Goal: Communication & Community: Answer question/provide support

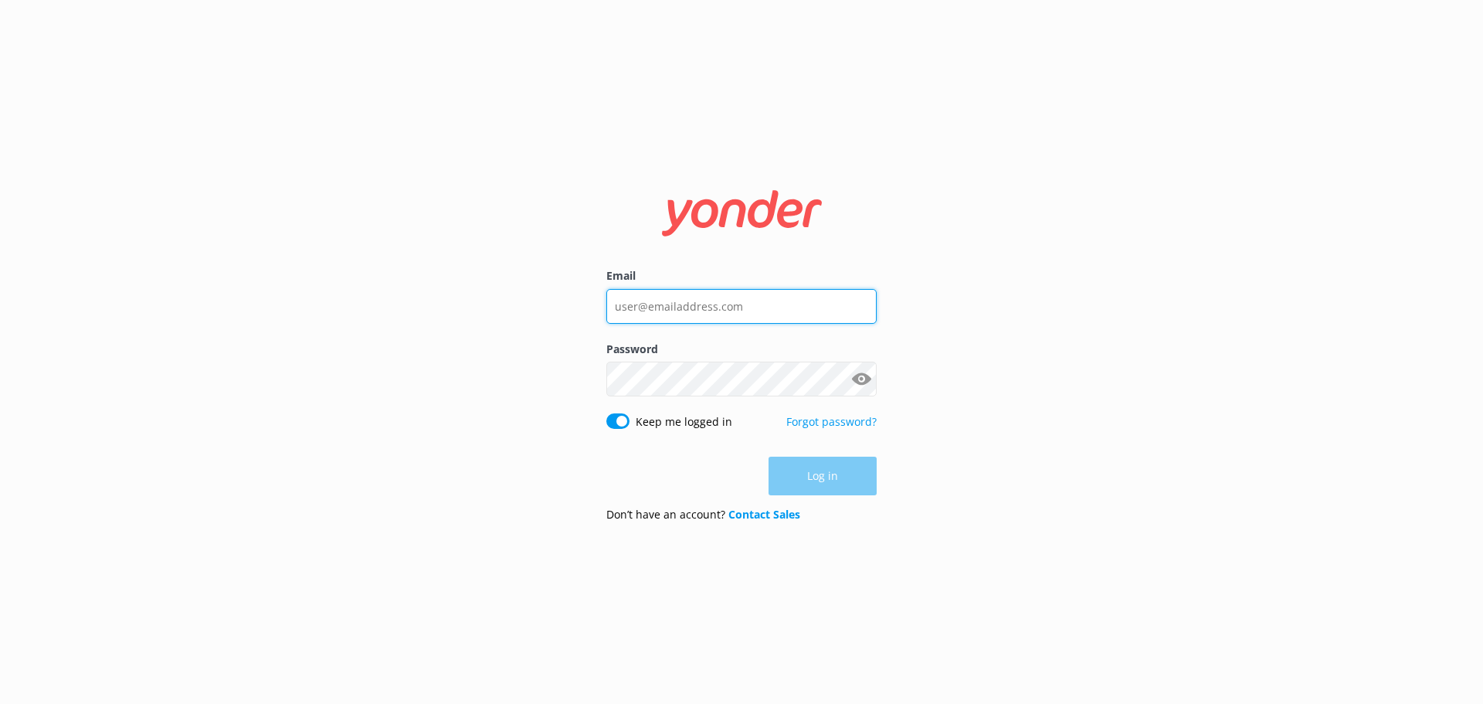
type input "info@safarijeeptours.com"
click at [802, 475] on div "Log in" at bounding box center [741, 476] width 270 height 39
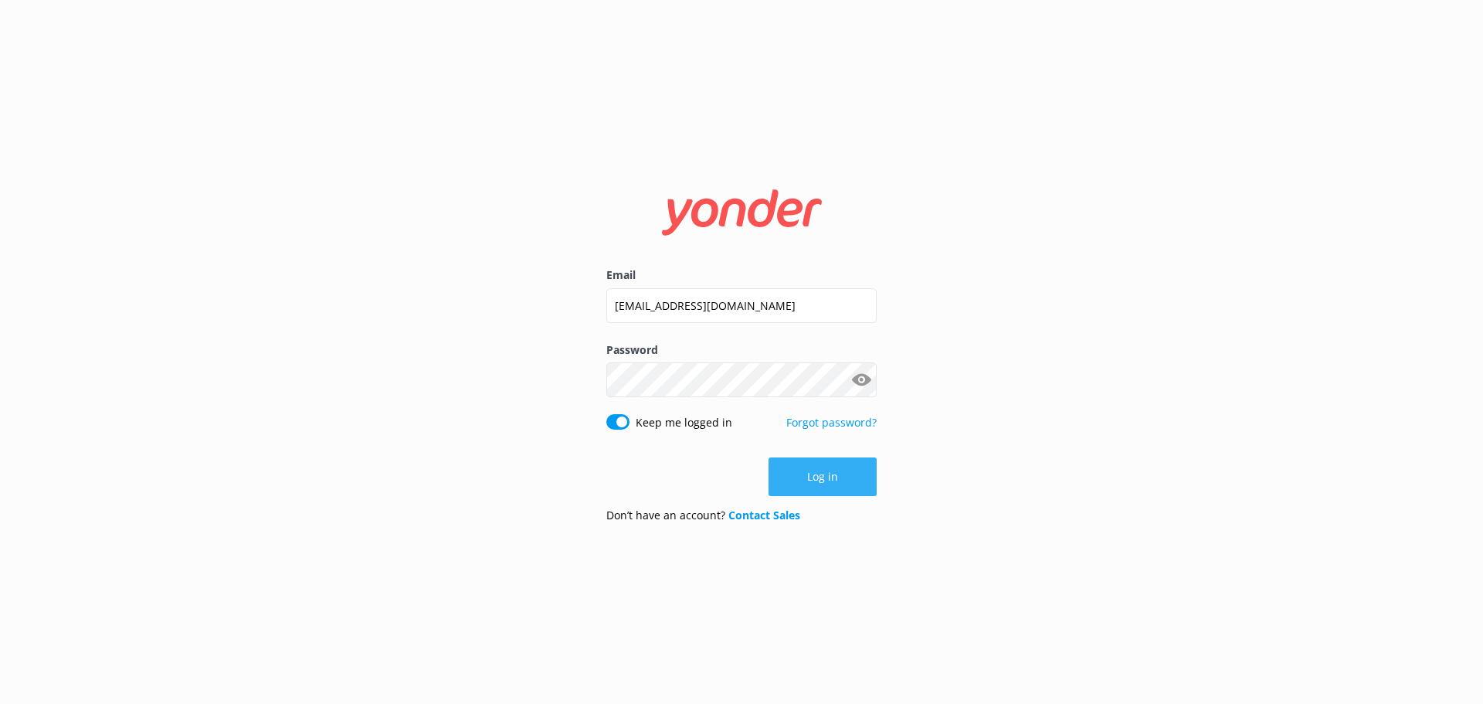
click at [834, 474] on button "Log in" at bounding box center [823, 476] width 108 height 39
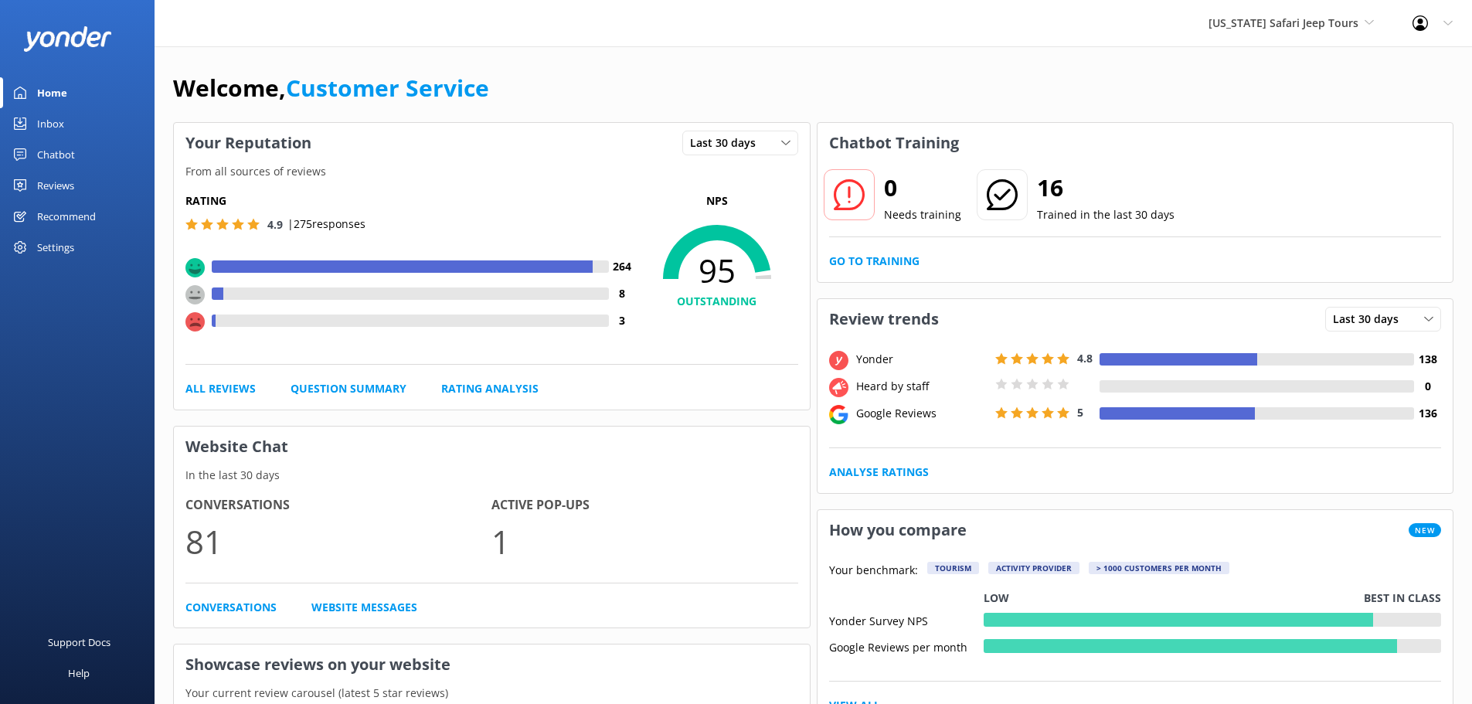
click at [36, 181] on link "Reviews" at bounding box center [77, 185] width 155 height 31
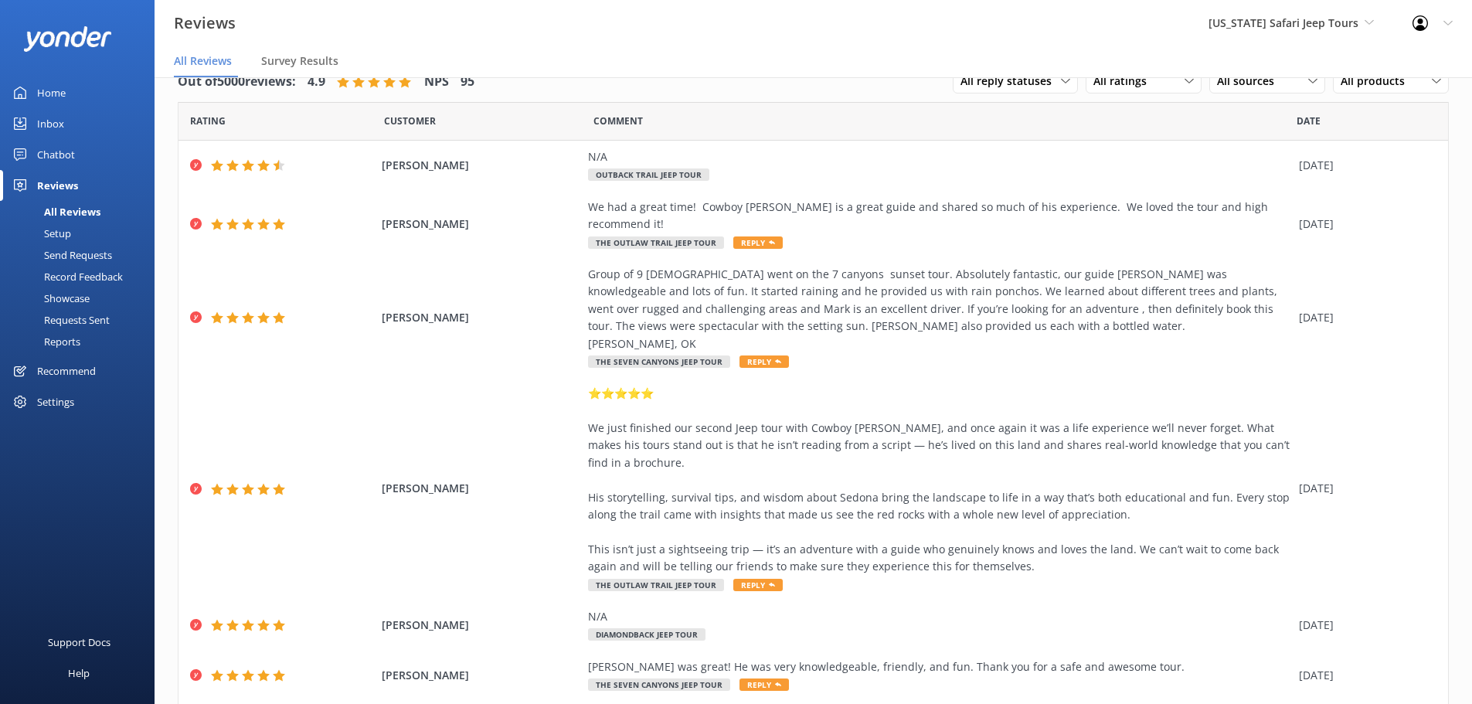
click at [1351, 7] on div "Arizona Safari Jeep Tours Sedona Off-Road Center Arizona Safari Jeep Tours Ariz…" at bounding box center [1291, 23] width 204 height 46
click at [1320, 97] on link "[US_STATE] Safari Jeep Tours" at bounding box center [1266, 101] width 155 height 37
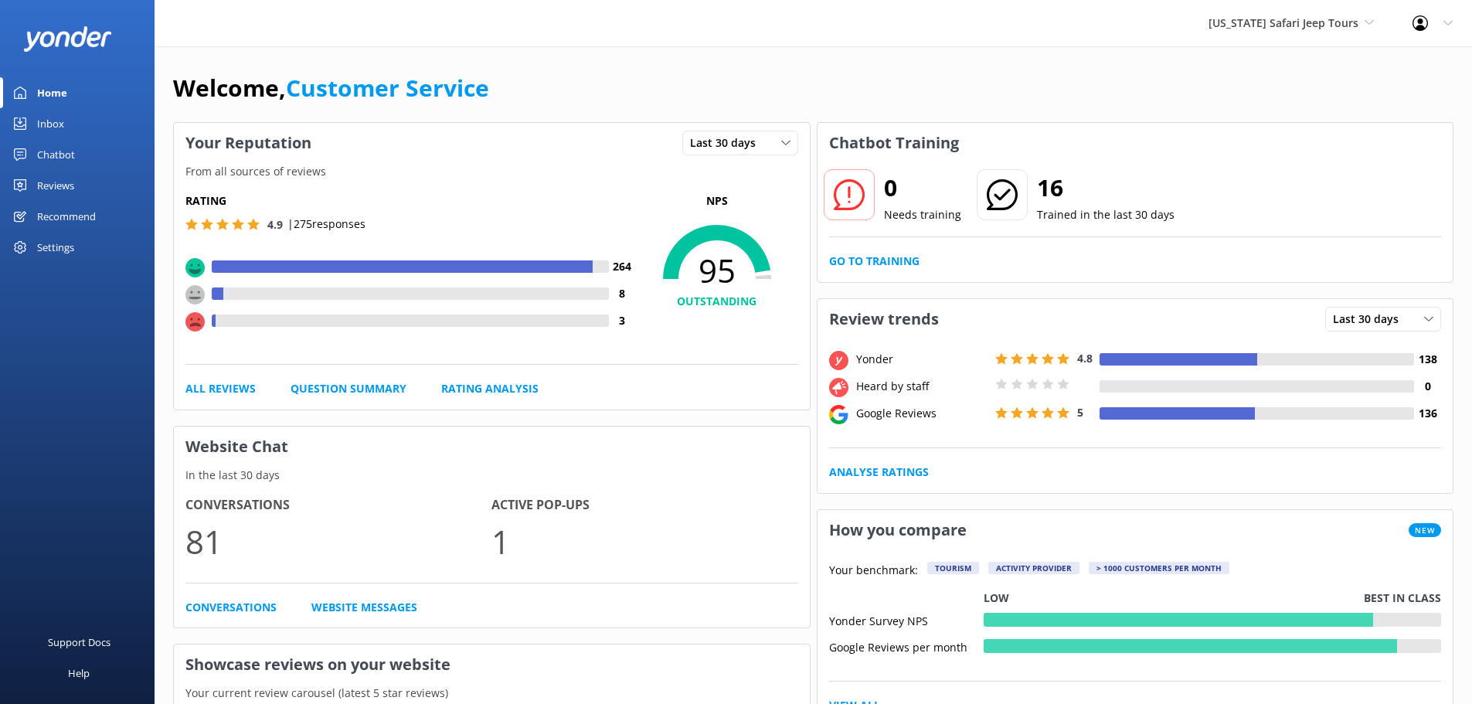
click at [45, 186] on div "Reviews" at bounding box center [55, 185] width 37 height 31
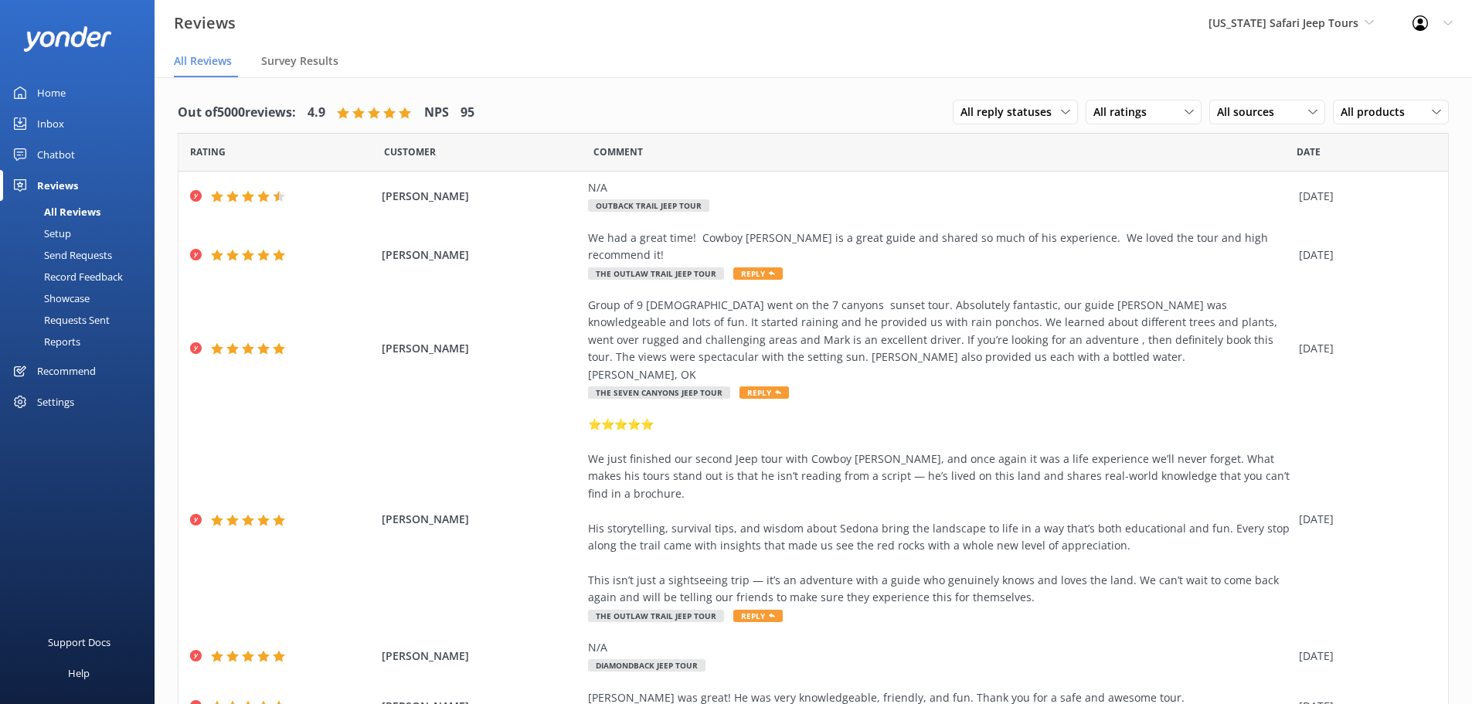
click at [1258, 11] on div "Arizona Safari Jeep Tours Sedona Off-Road Center Arizona Safari Jeep Tours Ariz…" at bounding box center [1291, 23] width 204 height 46
click at [1262, 46] on link "[GEOGRAPHIC_DATA]" at bounding box center [1266, 64] width 155 height 37
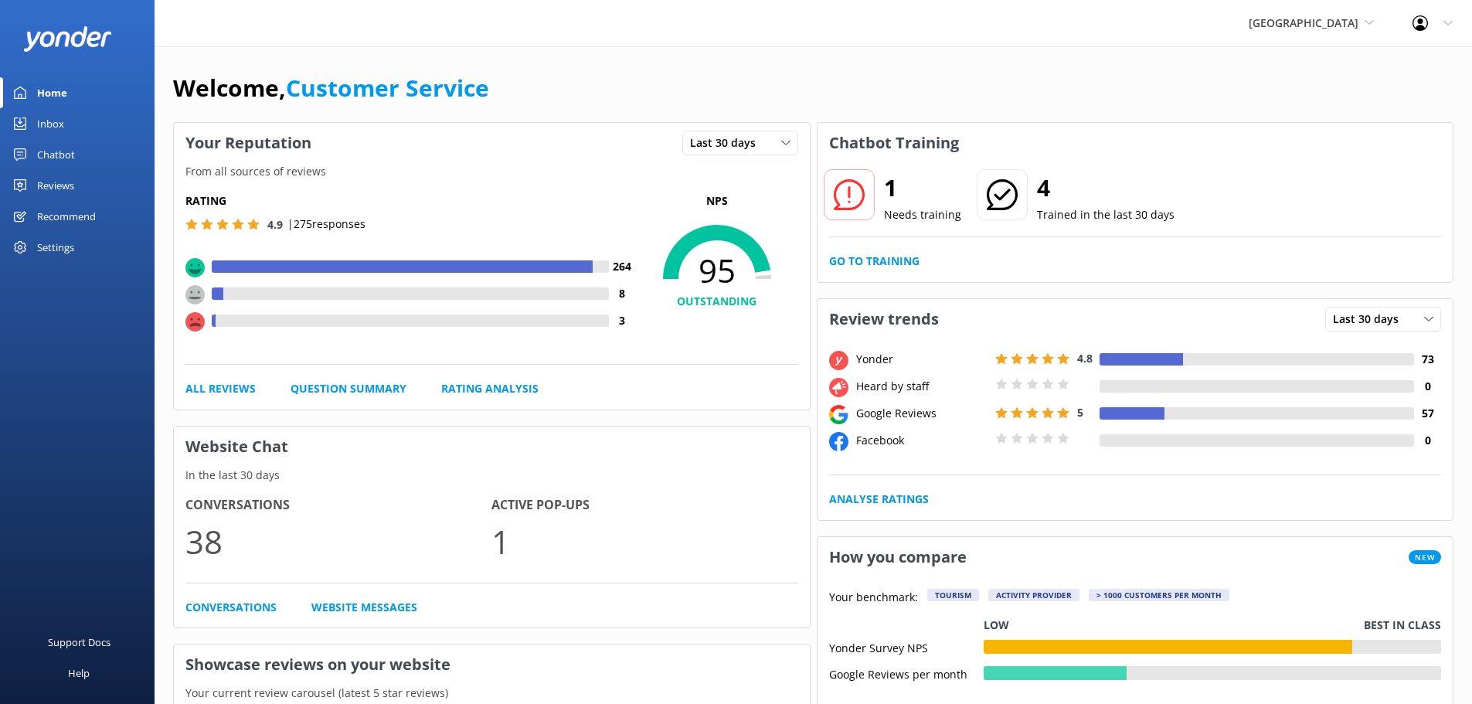
click at [56, 179] on div "Reviews" at bounding box center [55, 185] width 37 height 31
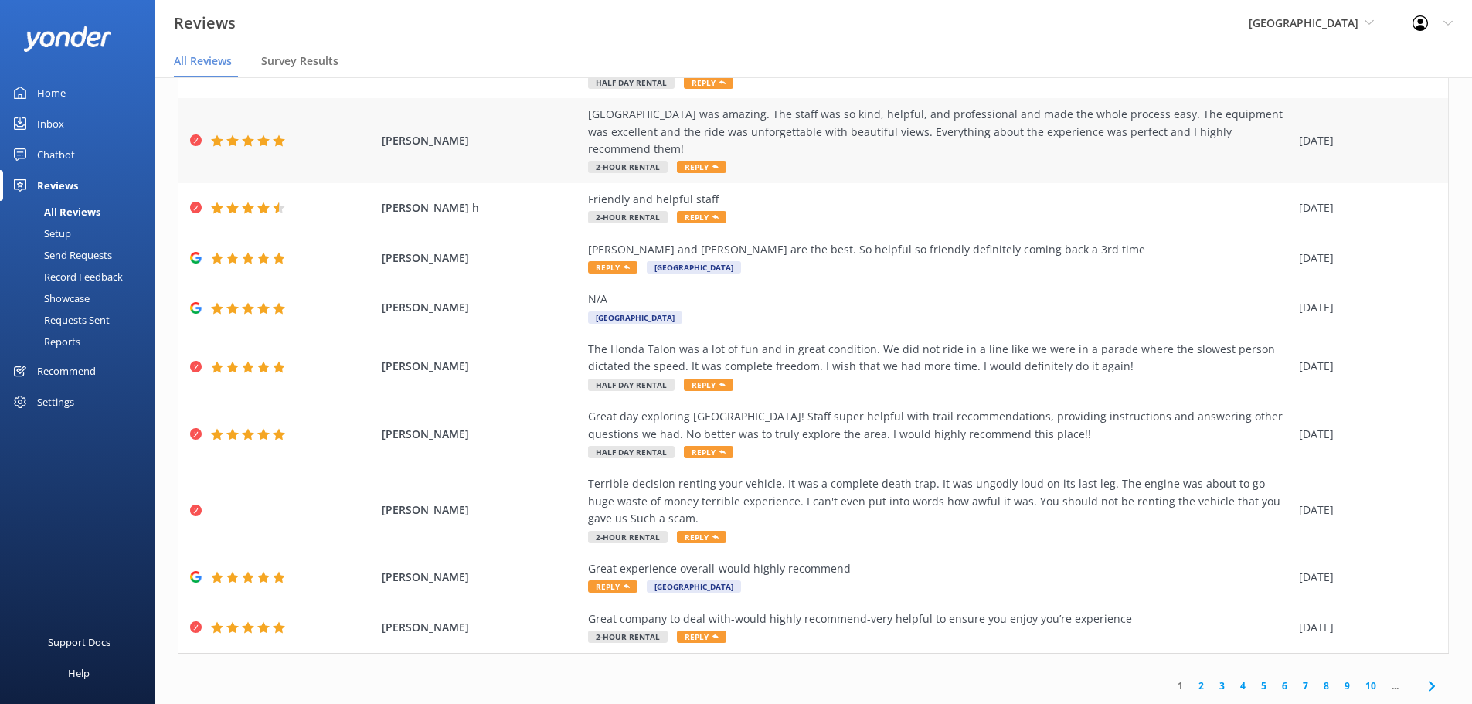
scroll to position [31, 0]
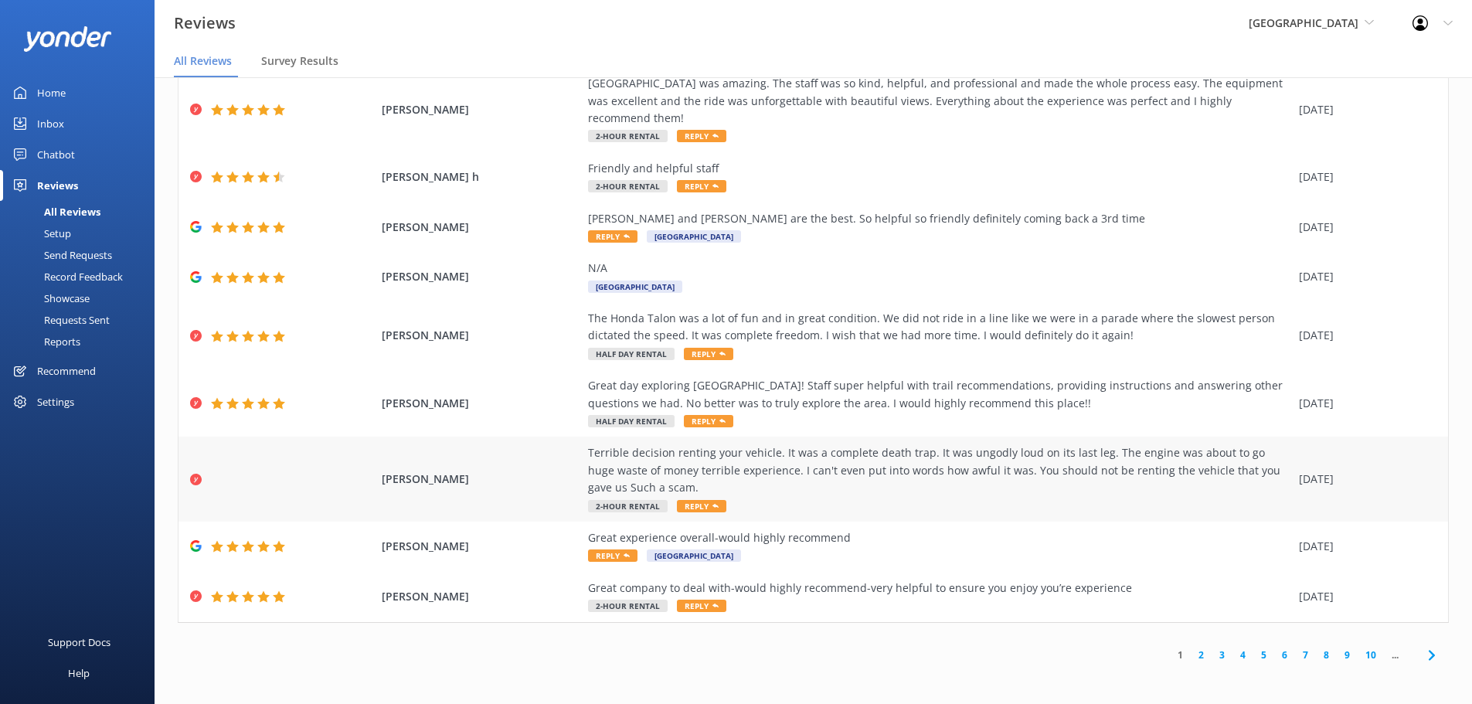
click at [909, 483] on div "Terrible decision renting your vehicle. It was a complete death trap. It was un…" at bounding box center [939, 470] width 703 height 52
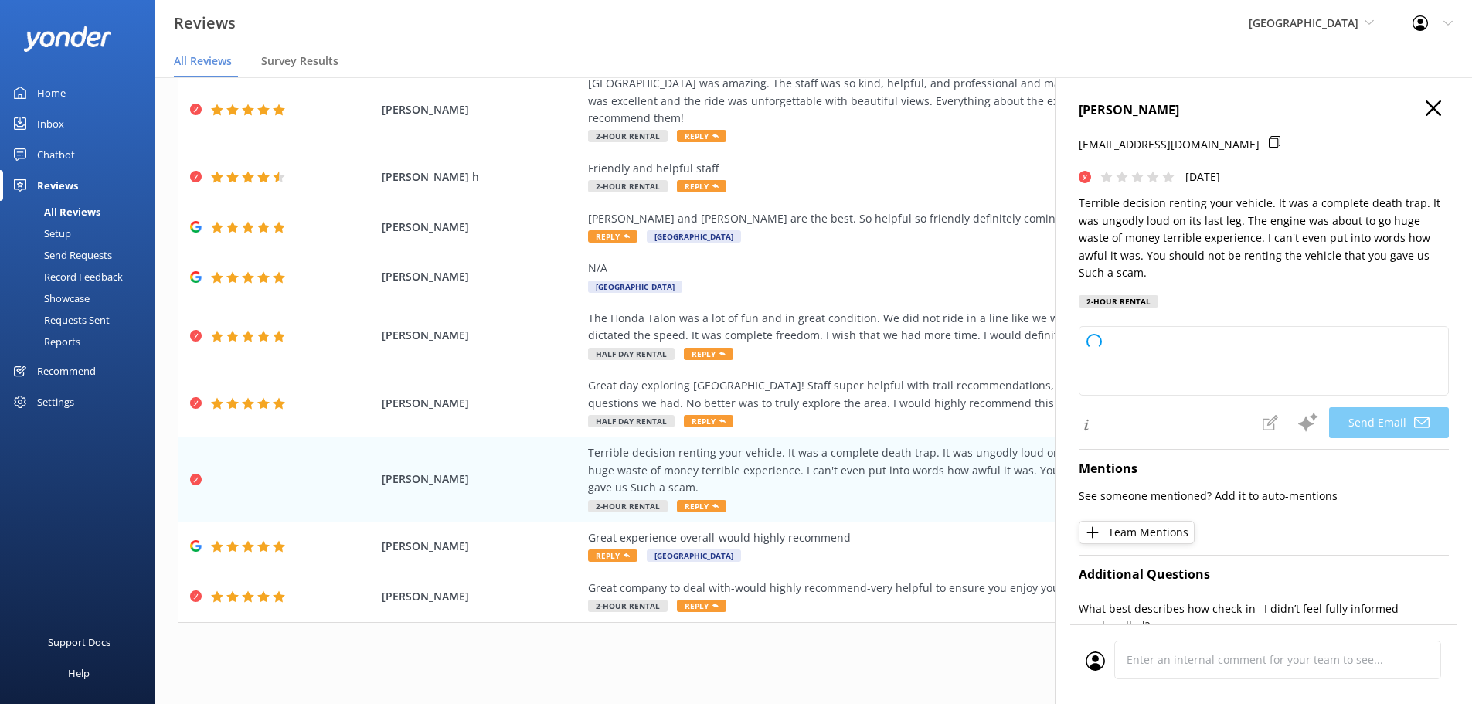
type textarea "Hey Kristin, we’re really sorry to hear you had such a rough time with your ren…"
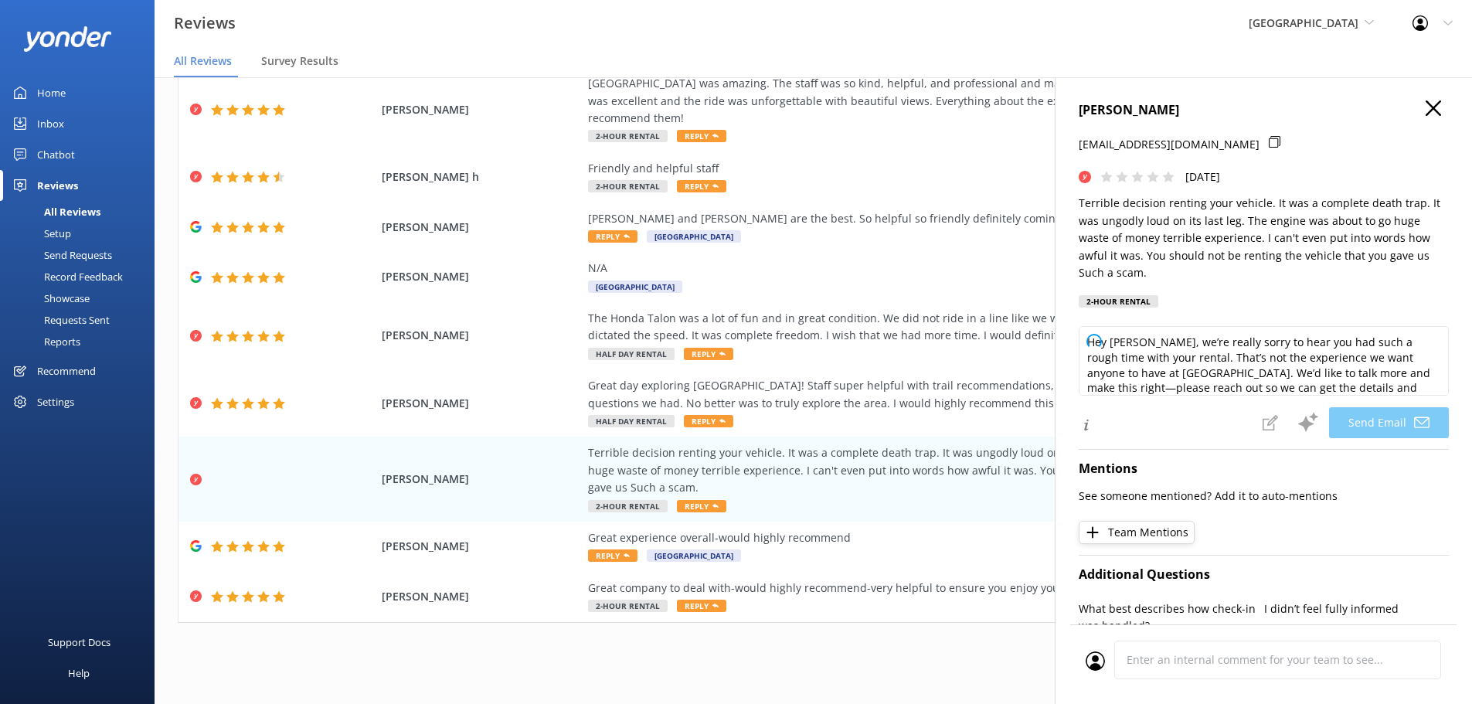
click at [1140, 110] on h4 "Kristin Scott" at bounding box center [1263, 110] width 370 height 20
copy h4 "Kristin Scott"
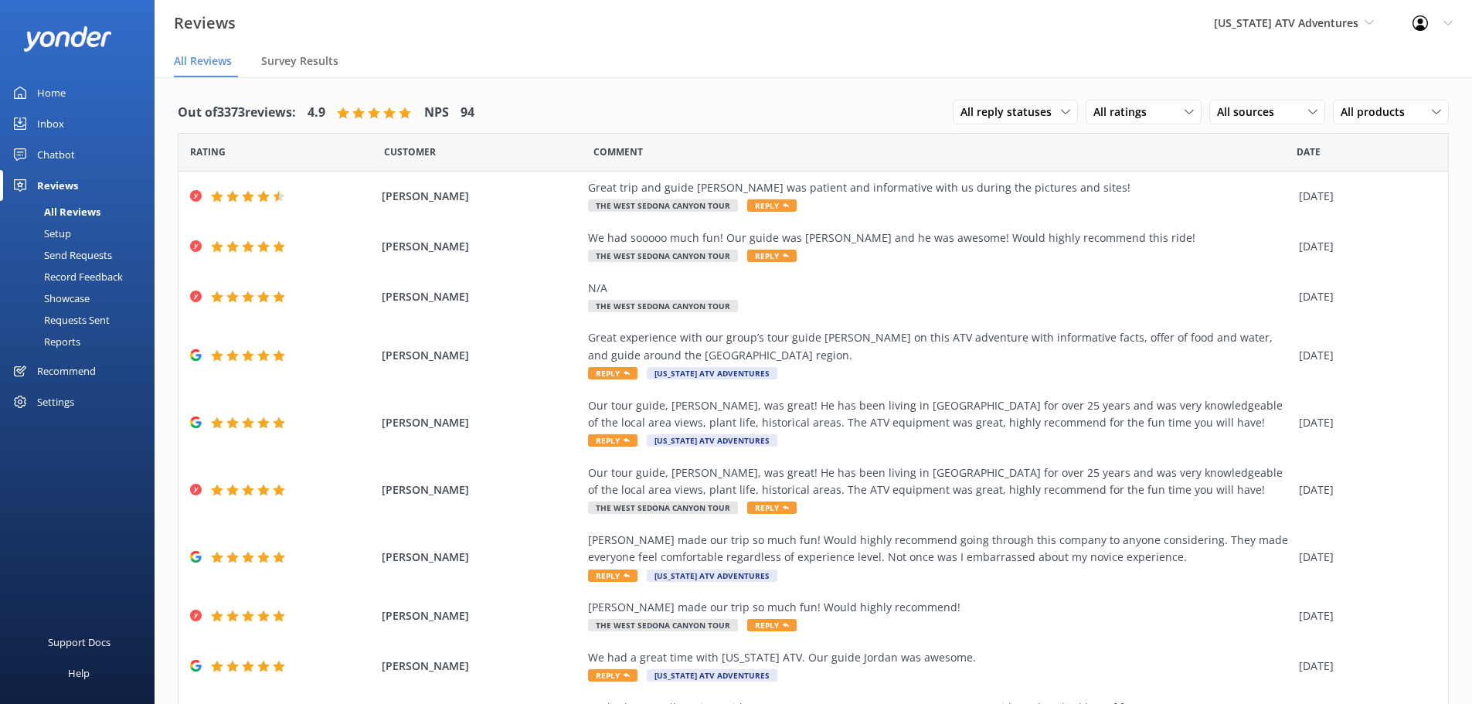
scroll to position [31, 0]
